Goal: Browse casually: Explore the website without a specific task or goal

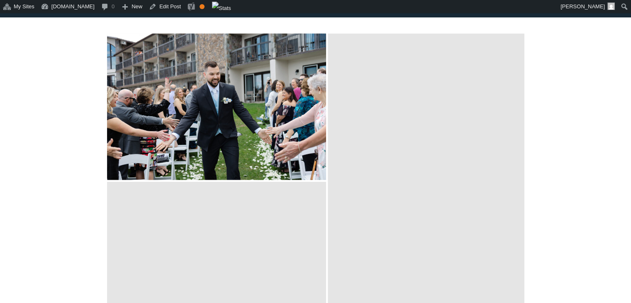
scroll to position [1858, 0]
